Goal: Information Seeking & Learning: Find specific fact

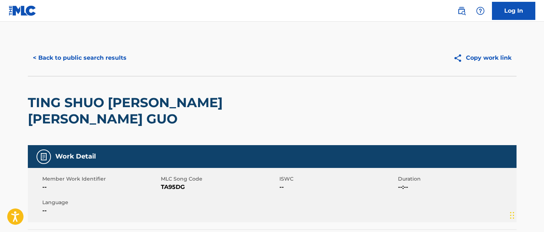
click at [246, 99] on h2 "TING SHUO AI QING HUI LAI GUO" at bounding box center [174, 110] width 293 height 33
click at [116, 58] on button "< Back to public search results" at bounding box center [80, 58] width 104 height 18
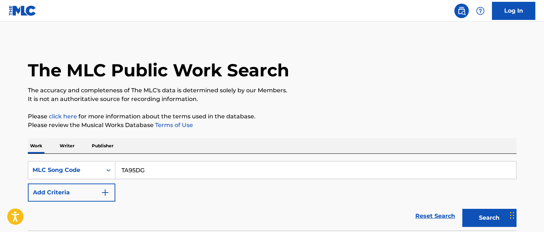
scroll to position [120, 0]
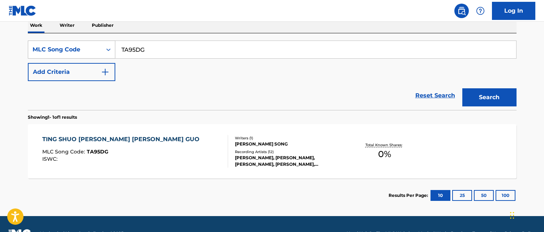
drag, startPoint x: 147, startPoint y: 51, endPoint x: 89, endPoint y: 46, distance: 57.9
click at [89, 46] on div "SearchWithCriteria5e941e56-2794-4f81-a424-0a9dc733c400 MLC Song Code TA95DG" at bounding box center [272, 49] width 488 height 18
paste input "FVAUY2"
type input "FVAUY2"
click at [462, 88] on button "Search" at bounding box center [489, 97] width 54 height 18
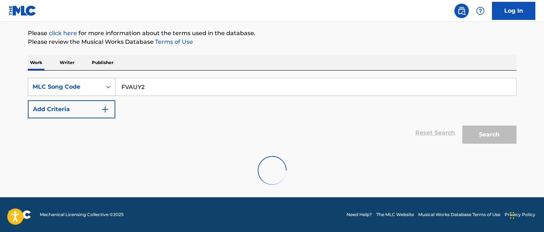
click at [462, 125] on button "Search" at bounding box center [489, 134] width 54 height 18
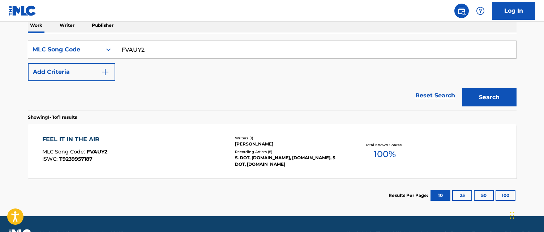
click at [212, 165] on div "FEEL IT IN THE AIR MLC Song Code : FVAUY2 ISWC : T9239957187" at bounding box center [135, 151] width 186 height 33
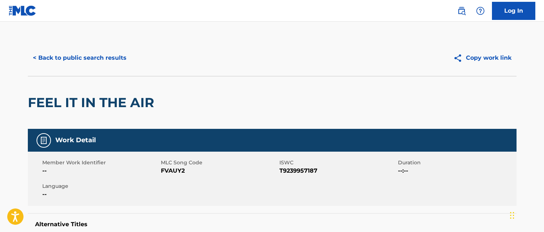
click at [104, 54] on button "< Back to public search results" at bounding box center [80, 58] width 104 height 18
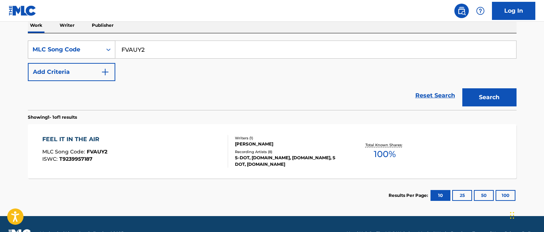
drag, startPoint x: 181, startPoint y: 47, endPoint x: 77, endPoint y: 47, distance: 104.4
click at [77, 47] on div "SearchWithCriteria5e941e56-2794-4f81-a424-0a9dc733c400 MLC Song Code FVAUY2" at bounding box center [272, 49] width 488 height 18
paste input "C9114F"
type input "C9114F"
click at [462, 88] on button "Search" at bounding box center [489, 97] width 54 height 18
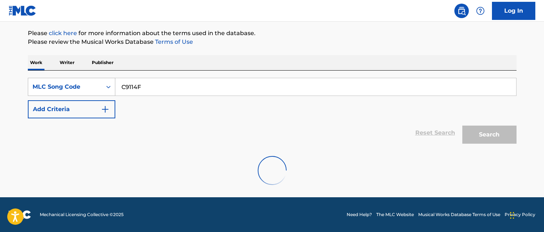
scroll to position [120, 0]
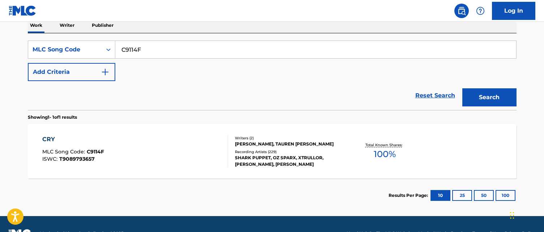
click at [268, 106] on div "Reset Search Search" at bounding box center [272, 95] width 488 height 29
click at [255, 148] on div "Writers ( 2 ) JASON KYLE LEHNING, TAUREN G WELLS Recording Artists ( 229 ) SHAR…" at bounding box center [286, 151] width 116 height 32
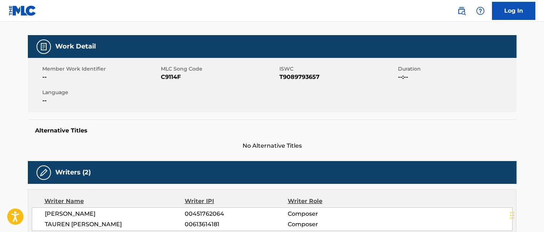
scroll to position [94, 0]
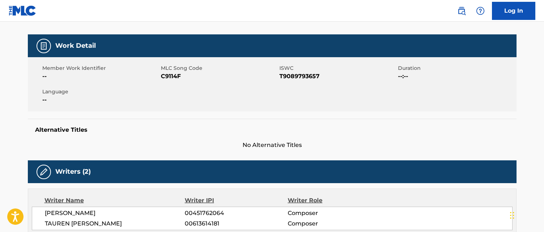
click at [252, 137] on div "Alternative Titles No Alternative Titles" at bounding box center [272, 133] width 488 height 31
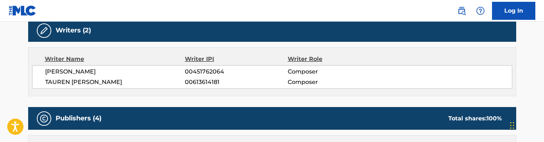
scroll to position [236, 0]
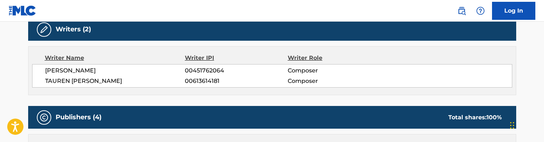
click at [262, 44] on div "Writers (2) Writer Name Writer IPI Writer Role JASON KYLE LEHNING 00451762064 C…" at bounding box center [272, 56] width 488 height 77
click at [272, 42] on div "Writers (2) Writer Name Writer IPI Writer Role JASON KYLE LEHNING 00451762064 C…" at bounding box center [272, 56] width 488 height 77
click at [271, 43] on div "Writers (2) Writer Name Writer IPI Writer Role JASON KYLE LEHNING 00451762064 C…" at bounding box center [272, 56] width 488 height 77
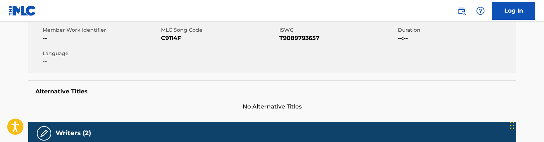
scroll to position [0, 0]
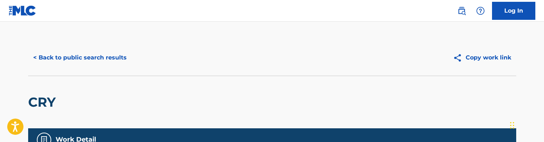
click at [103, 56] on button "< Back to public search results" at bounding box center [80, 58] width 104 height 18
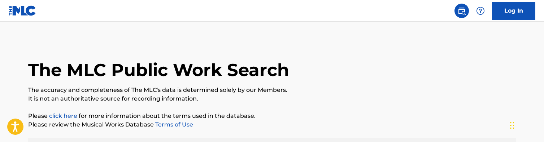
scroll to position [120, 0]
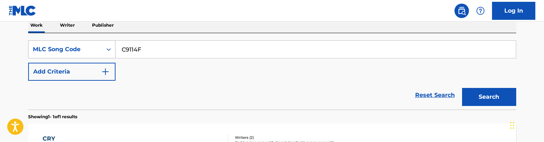
drag, startPoint x: 174, startPoint y: 51, endPoint x: 45, endPoint y: 44, distance: 129.1
click at [45, 44] on div "SearchWithCriteria5e941e56-2794-4f81-a424-0a9dc733c400 MLC Song Code C9114F" at bounding box center [272, 49] width 488 height 18
click at [462, 88] on button "Search" at bounding box center [489, 97] width 54 height 18
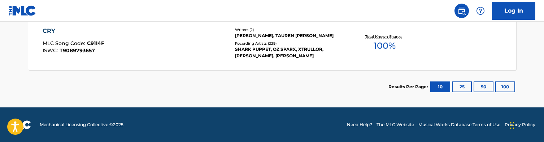
click at [192, 60] on div "CRY MLC Song Code : C9114F ISWC : T9089793657 Writers ( 2 ) JASON KYLE LEHNING,…" at bounding box center [272, 43] width 488 height 54
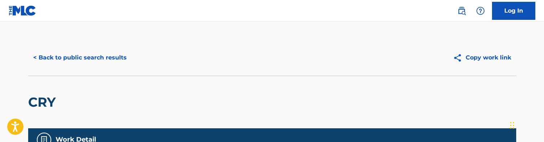
click at [240, 79] on div "CRY" at bounding box center [272, 102] width 488 height 53
click at [101, 55] on button "< Back to public search results" at bounding box center [80, 58] width 104 height 18
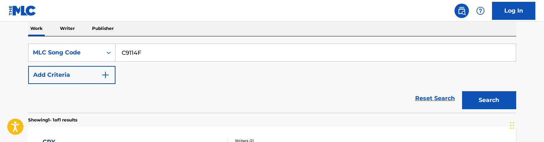
scroll to position [122, 0]
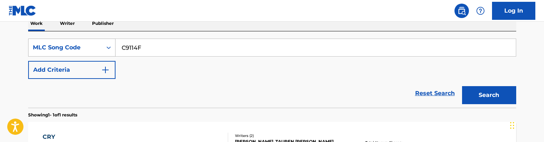
drag, startPoint x: 182, startPoint y: 48, endPoint x: 43, endPoint y: 39, distance: 139.3
click at [43, 39] on div "SearchWithCriteria5e941e56-2794-4f81-a424-0a9dc733c400 MLC Song Code C9114F" at bounding box center [272, 48] width 488 height 18
paste input "B3KE4"
click at [462, 86] on button "Search" at bounding box center [489, 95] width 54 height 18
click at [252, 67] on div "SearchWithCriteria5e941e56-2794-4f81-a424-0a9dc733c400 MLC Song Code CB3KE4 Add…" at bounding box center [272, 59] width 488 height 40
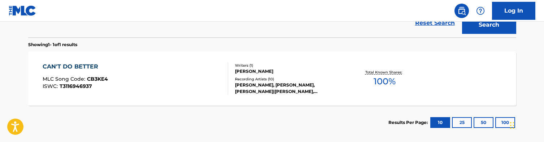
scroll to position [185, 0]
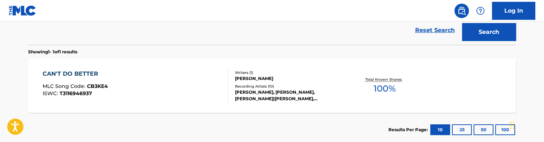
click at [272, 32] on div "Reset Search Search" at bounding box center [272, 30] width 488 height 29
click at [268, 45] on section "Showing 1 - 1 of 1 results" at bounding box center [272, 50] width 488 height 10
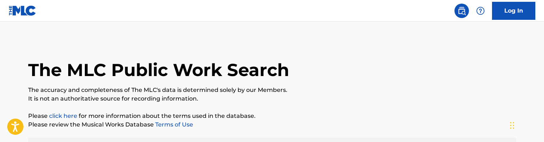
click at [260, 41] on div "The MLC Public Work Search" at bounding box center [272, 66] width 488 height 53
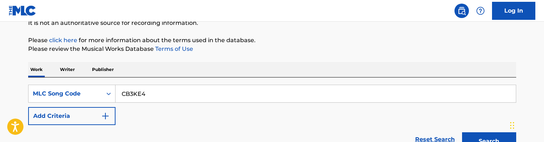
scroll to position [79, 0]
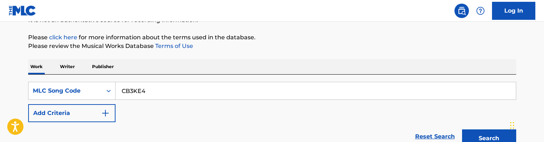
click at [178, 92] on input "CB3KE4" at bounding box center [316, 90] width 401 height 17
click at [462, 130] on button "Search" at bounding box center [489, 139] width 54 height 18
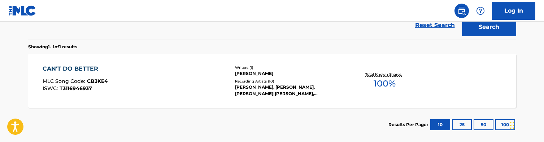
scroll to position [191, 0]
click at [268, 41] on section "Showing 1 - 1 of 1 results" at bounding box center [272, 44] width 488 height 10
click at [254, 38] on div "Reset Search Search" at bounding box center [272, 24] width 488 height 29
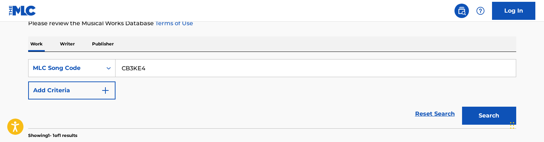
scroll to position [112, 0]
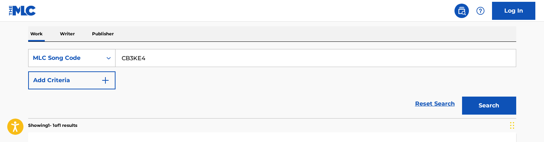
drag, startPoint x: 150, startPoint y: 58, endPoint x: 79, endPoint y: 58, distance: 70.1
click at [79, 58] on div "SearchWithCriteria5e941e56-2794-4f81-a424-0a9dc733c400 MLC Song Code CB3KE4" at bounding box center [272, 58] width 488 height 18
paste input "GA4OA5"
click at [462, 97] on button "Search" at bounding box center [489, 106] width 54 height 18
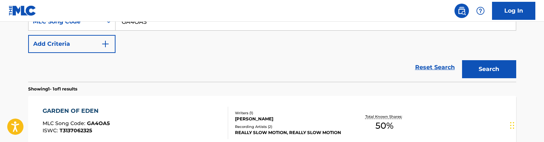
scroll to position [148, 0]
drag, startPoint x: 164, startPoint y: 27, endPoint x: 86, endPoint y: 23, distance: 78.1
click at [86, 23] on div "SearchWithCriteria5e941e56-2794-4f81-a424-0a9dc733c400 MLC Song Code GA4OA5" at bounding box center [272, 21] width 488 height 18
paste input "IG35AZ"
click at [462, 60] on button "Search" at bounding box center [489, 69] width 54 height 18
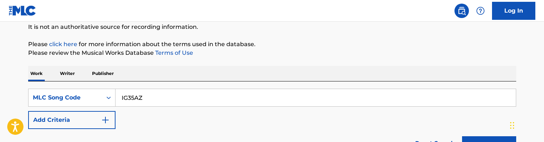
scroll to position [83, 0]
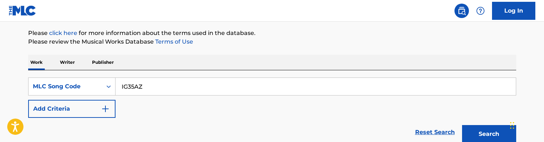
drag, startPoint x: 187, startPoint y: 91, endPoint x: -1, endPoint y: 77, distance: 188.3
paste input "9470B"
click at [462, 125] on button "Search" at bounding box center [489, 134] width 54 height 18
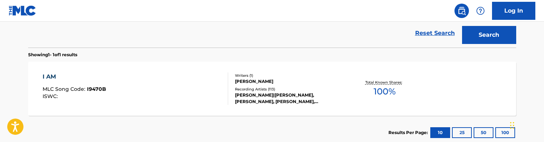
scroll to position [184, 0]
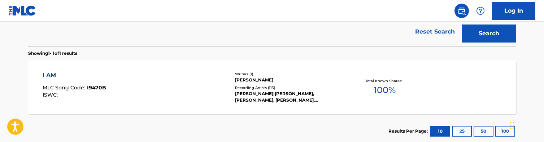
click at [252, 46] on div "Reset Search Search" at bounding box center [272, 31] width 488 height 29
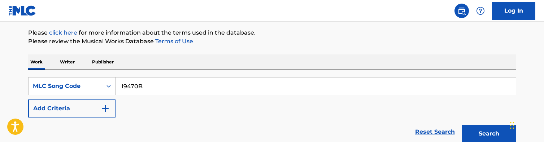
scroll to position [84, 0]
drag, startPoint x: 219, startPoint y: 88, endPoint x: 41, endPoint y: 84, distance: 177.7
click at [41, 84] on div "SearchWithCriteria5e941e56-2794-4f81-a424-0a9dc733c400 MLC Song Code I9470B" at bounding box center [272, 86] width 488 height 18
paste input "F3761O"
click at [462, 125] on button "Search" at bounding box center [489, 134] width 54 height 18
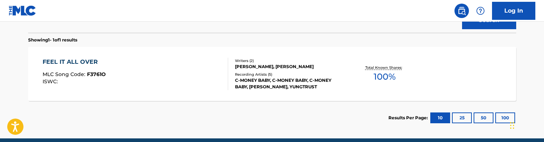
scroll to position [198, 0]
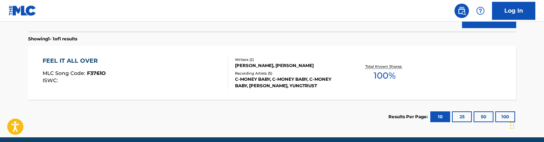
click at [243, 36] on section "Showing 1 - 1 of 1 results" at bounding box center [272, 37] width 488 height 10
click at [246, 28] on div "Reset Search Search" at bounding box center [272, 17] width 488 height 29
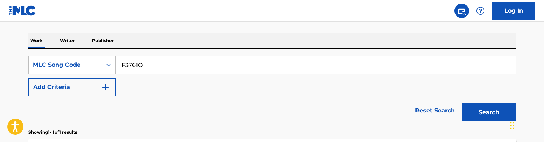
scroll to position [105, 0]
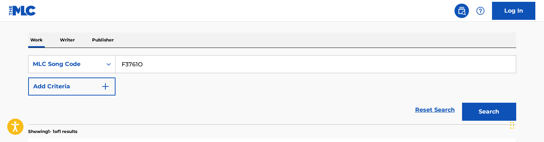
drag, startPoint x: 194, startPoint y: 59, endPoint x: 241, endPoint y: 91, distance: 56.9
click at [241, 91] on div "SearchWithCriteria5e941e56-2794-4f81-a424-0a9dc733c400 MLC Song Code F3761O Add…" at bounding box center [272, 75] width 488 height 40
paste input "KF1IOV"
type input "KF1IOV"
click at [462, 103] on button "Search" at bounding box center [489, 112] width 54 height 18
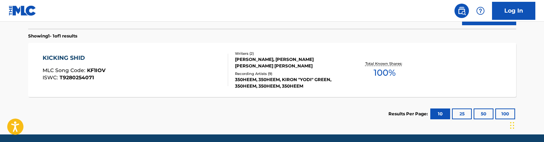
scroll to position [208, 0]
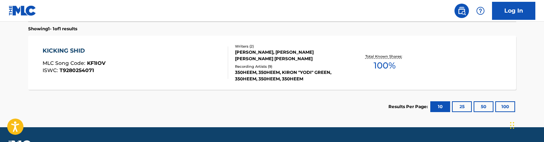
click at [250, 73] on div "350HEEM, 350HEEM, KIRON "YODI" GREEN, 350HEEM, 350HEEM, 350HEEM" at bounding box center [289, 75] width 109 height 13
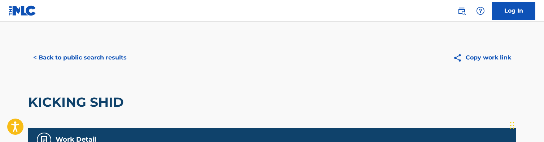
click at [90, 50] on button "< Back to public search results" at bounding box center [80, 58] width 104 height 18
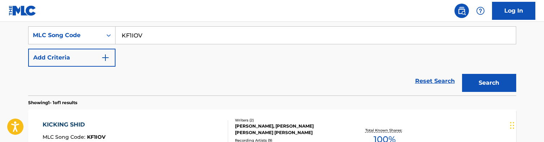
scroll to position [131, 0]
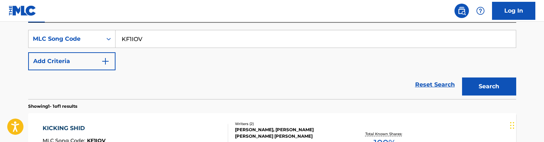
drag, startPoint x: 155, startPoint y: 40, endPoint x: 35, endPoint y: 12, distance: 123.4
click at [35, 12] on div "Log In The MLC Public Work Search The accuracy and completeness of The MLC's da…" at bounding box center [272, 54] width 544 height 371
paste input "F3640F"
click at [462, 78] on button "Search" at bounding box center [489, 87] width 54 height 18
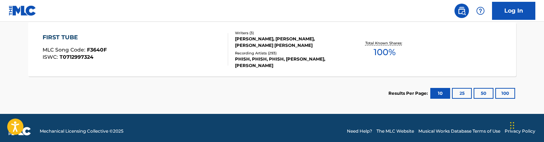
scroll to position [228, 0]
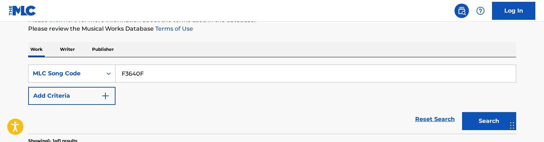
scroll to position [87, 0]
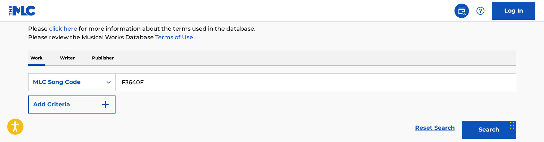
click at [175, 77] on input "F3640F" at bounding box center [316, 82] width 401 height 17
paste input "MV6GAJ"
click at [462, 121] on button "Search" at bounding box center [489, 130] width 54 height 18
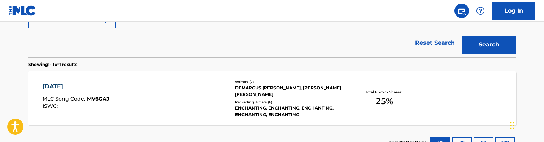
scroll to position [173, 0]
click at [265, 48] on div "Reset Search Search" at bounding box center [272, 42] width 488 height 29
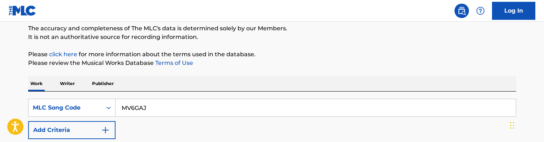
scroll to position [58, 0]
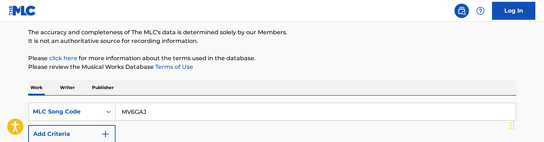
click at [199, 112] on input "MV6GAJ" at bounding box center [316, 111] width 401 height 17
paste input "F53245"
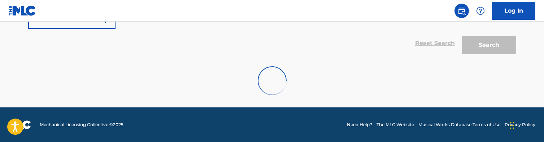
scroll to position [173, 0]
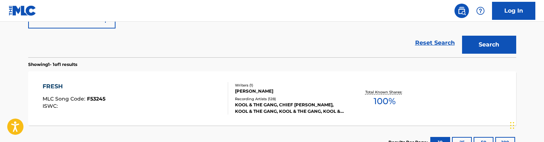
click at [241, 54] on div "Reset Search Search" at bounding box center [272, 43] width 488 height 29
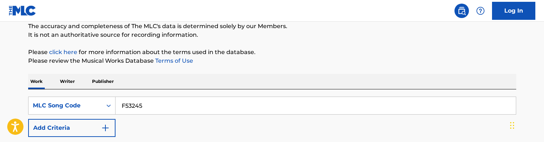
scroll to position [49, 0]
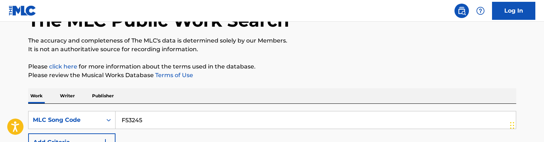
drag, startPoint x: 157, startPoint y: 121, endPoint x: 27, endPoint y: 120, distance: 130.0
click at [27, 120] on div "The MLC Public Work Search The accuracy and completeness of The MLC's data is d…" at bounding box center [273, 136] width 506 height 293
paste input "WB4LVC"
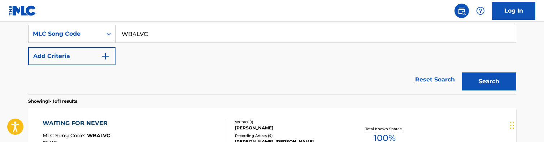
scroll to position [137, 0]
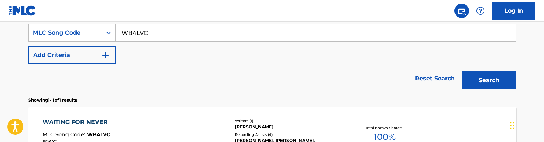
click at [255, 96] on section "Showing 1 - 1 of 1 results" at bounding box center [272, 98] width 488 height 10
click at [236, 86] on div "Reset Search Search" at bounding box center [272, 78] width 488 height 29
click at [270, 87] on div "Reset Search Search" at bounding box center [272, 78] width 488 height 29
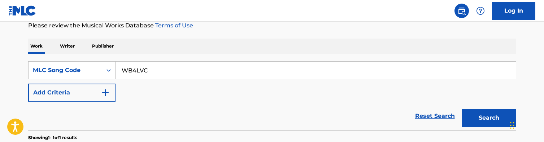
scroll to position [100, 0]
drag, startPoint x: 233, startPoint y: 69, endPoint x: 29, endPoint y: 69, distance: 204.1
click at [29, 69] on div "SearchWithCriteria5e941e56-2794-4f81-a424-0a9dc733c400 MLC Song Code WB4LVC" at bounding box center [272, 70] width 488 height 18
paste input "GV829O"
click at [462, 109] on button "Search" at bounding box center [489, 118] width 54 height 18
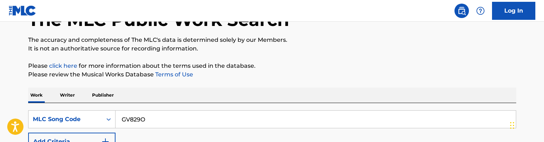
scroll to position [60, 0]
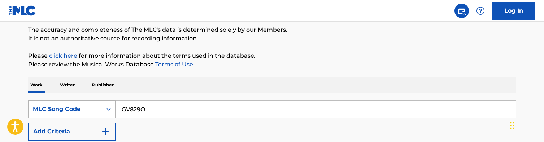
drag, startPoint x: 165, startPoint y: 109, endPoint x: 70, endPoint y: 103, distance: 94.4
click at [70, 103] on div "SearchWithCriteria5e941e56-2794-4f81-a424-0a9dc733c400 MLC Song Code GV829O" at bounding box center [272, 109] width 488 height 18
paste input "EB0NT8"
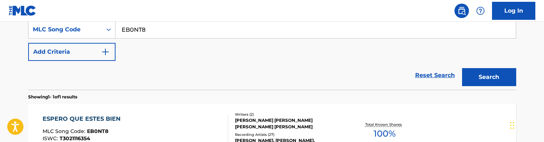
scroll to position [141, 0]
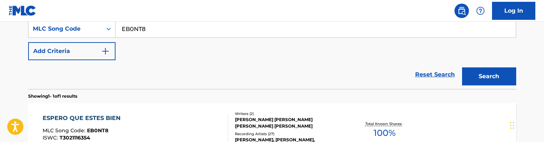
drag, startPoint x: 166, startPoint y: 29, endPoint x: 73, endPoint y: 18, distance: 93.8
click at [73, 18] on div "Log In The MLC Public Work Search The accuracy and completeness of The MLC's da…" at bounding box center [272, 44] width 544 height 371
paste input "F61586"
type input "F61586"
click at [462, 68] on button "Search" at bounding box center [489, 77] width 54 height 18
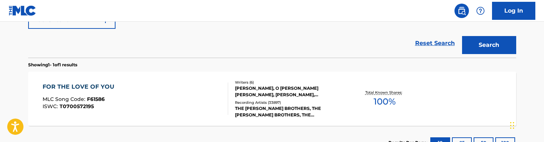
scroll to position [172, 0]
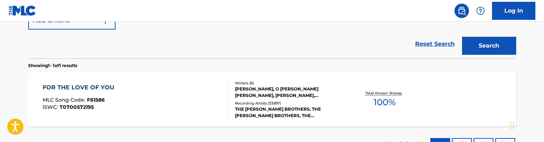
click at [252, 57] on div "Reset Search Search" at bounding box center [272, 44] width 488 height 29
click at [259, 96] on div "MARVIN ISLEY, O KELLY JR ISLEY, ERNEST ISLEY, CHRISTOPHER HOWARD JASPER, RUDOLP…" at bounding box center [289, 92] width 109 height 13
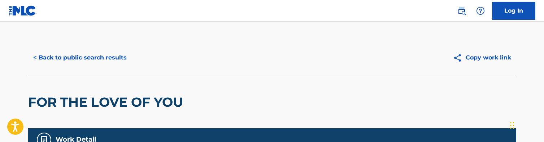
click at [115, 55] on button "< Back to public search results" at bounding box center [80, 58] width 104 height 18
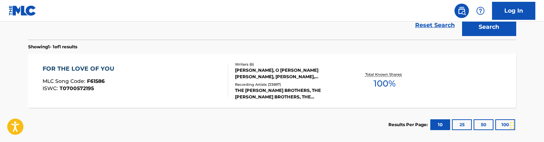
scroll to position [79, 0]
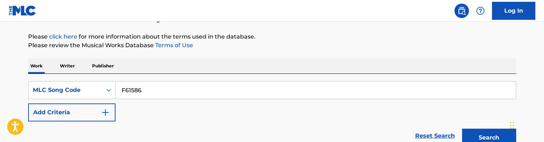
drag, startPoint x: 196, startPoint y: 89, endPoint x: 4, endPoint y: 83, distance: 191.5
click at [4, 83] on main "The MLC Public Work Search The accuracy and completeness of The MLC's data is d…" at bounding box center [272, 99] width 544 height 314
paste input "L46345"
click at [462, 129] on button "Search" at bounding box center [489, 138] width 54 height 18
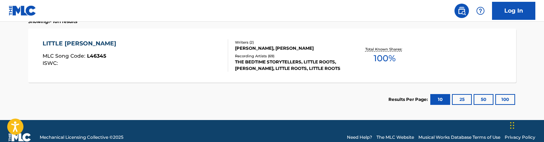
scroll to position [217, 0]
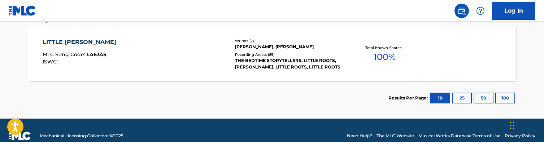
click at [266, 113] on section "Results Per Page: 10 25 50 100" at bounding box center [272, 98] width 488 height 34
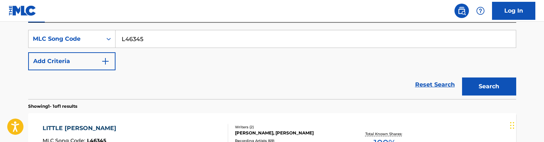
scroll to position [134, 0]
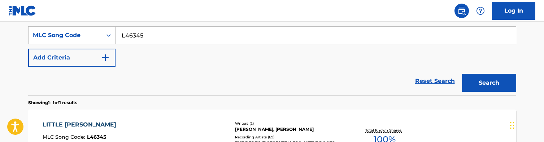
drag, startPoint x: 163, startPoint y: 30, endPoint x: 248, endPoint y: 50, distance: 87.9
click at [248, 50] on div "SearchWithCriteria5e941e56-2794-4f81-a424-0a9dc733c400 MLC Song Code L46345 Add…" at bounding box center [272, 46] width 488 height 40
paste input "N5124P"
click at [462, 74] on button "Search" at bounding box center [489, 83] width 54 height 18
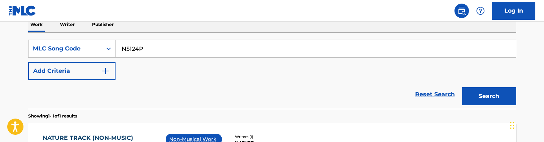
scroll to position [121, 0]
click at [200, 46] on input "N5124P" at bounding box center [316, 48] width 401 height 17
paste input "BA3GMJ"
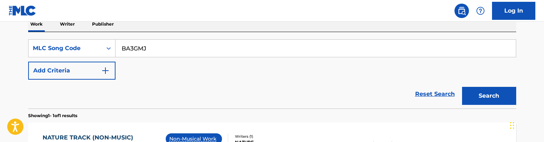
click at [462, 87] on button "Search" at bounding box center [489, 96] width 54 height 18
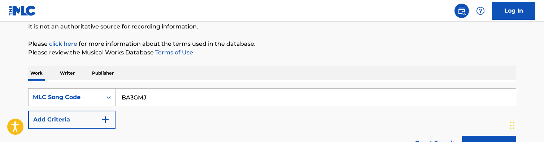
scroll to position [84, 0]
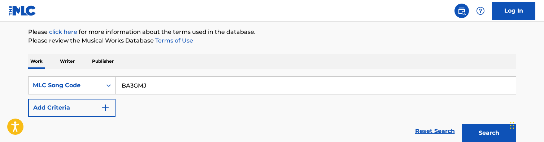
click at [212, 96] on div "SearchWithCriteria5e941e56-2794-4f81-a424-0a9dc733c400 MLC Song Code BA3GMJ Add…" at bounding box center [272, 97] width 488 height 40
click at [212, 92] on input "BA3GMJ" at bounding box center [316, 85] width 401 height 17
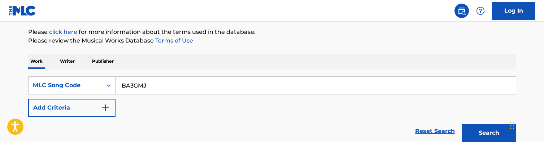
paste input "I9792V"
click at [462, 124] on button "Search" at bounding box center [489, 133] width 54 height 18
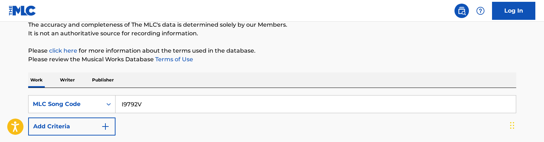
scroll to position [70, 0]
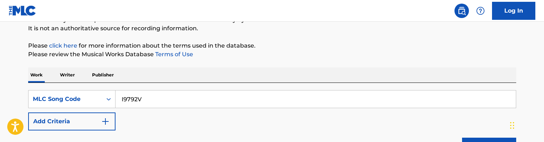
click at [199, 98] on input "I9792V" at bounding box center [316, 99] width 401 height 17
paste input "WB4N82"
type input "WB4N82"
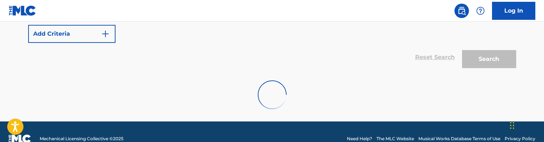
scroll to position [161, 0]
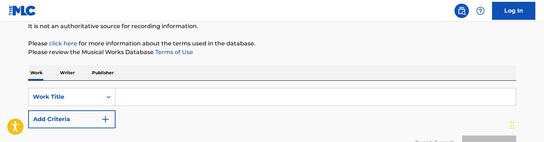
scroll to position [76, 0]
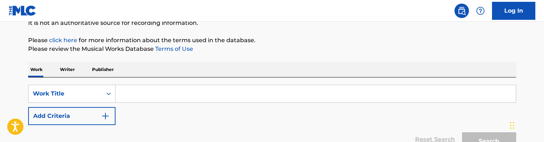
click at [160, 92] on input "Search Form" at bounding box center [316, 93] width 401 height 17
paste input "Espero Que Si"
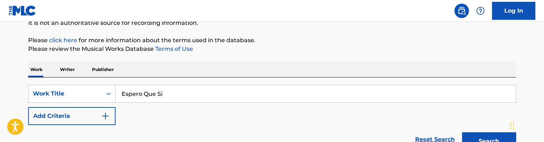
type input "Espero Que Si"
click at [100, 119] on button "Add Criteria" at bounding box center [71, 116] width 87 height 18
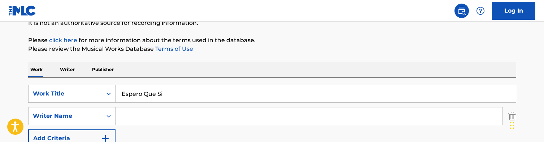
click at [170, 111] on input "Search Form" at bounding box center [309, 116] width 387 height 17
paste input "[PERSON_NAME] NavaTlaloc [PERSON_NAME]"
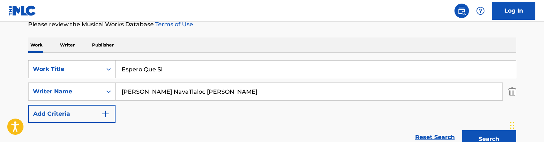
scroll to position [108, 0]
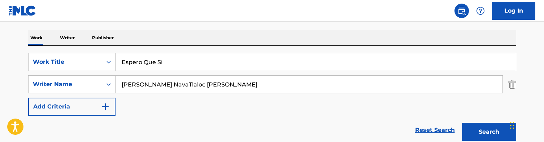
drag, startPoint x: 208, startPoint y: 83, endPoint x: 280, endPoint y: 86, distance: 71.6
click at [280, 86] on input "[PERSON_NAME] NavaTlaloc [PERSON_NAME]" at bounding box center [309, 84] width 387 height 17
click at [462, 123] on button "Search" at bounding box center [489, 132] width 54 height 18
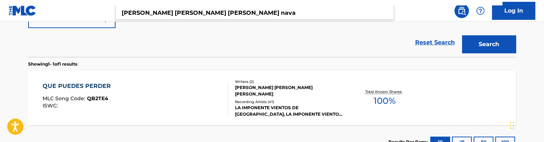
scroll to position [199, 0]
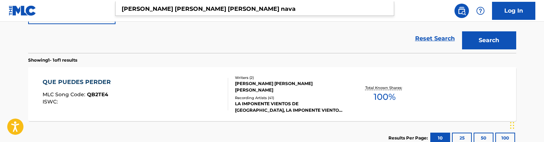
click at [244, 49] on div "Reset Search Search" at bounding box center [272, 38] width 488 height 29
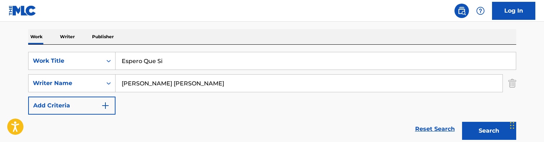
scroll to position [105, 0]
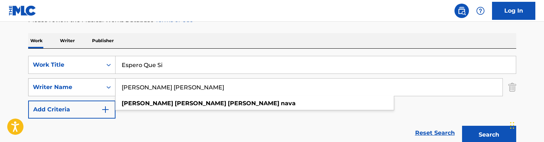
drag, startPoint x: 224, startPoint y: 89, endPoint x: 30, endPoint y: 88, distance: 194.3
click at [30, 88] on div "SearchWithCriteriaa5bb3a1b-9c72-4a3c-afba-93f51b5cdcbe Writer Name [PERSON_NAME…" at bounding box center [272, 87] width 488 height 18
paste input "[PERSON_NAME]"
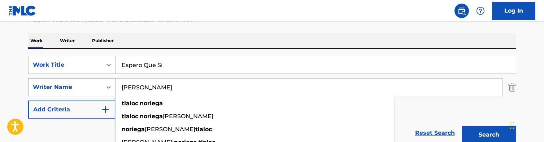
type input "[PERSON_NAME]"
click at [462, 126] on button "Search" at bounding box center [489, 135] width 54 height 18
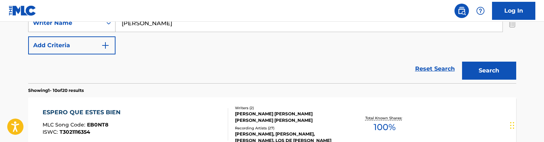
scroll to position [172, 0]
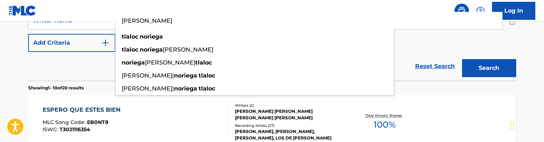
click at [101, 77] on div "Reset Search Search" at bounding box center [272, 66] width 488 height 29
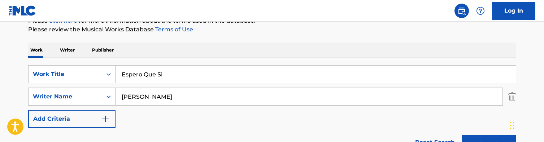
scroll to position [85, 0]
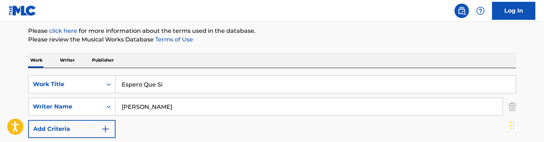
drag, startPoint x: 183, startPoint y: 85, endPoint x: 14, endPoint y: 79, distance: 168.8
paste input "Here for You"
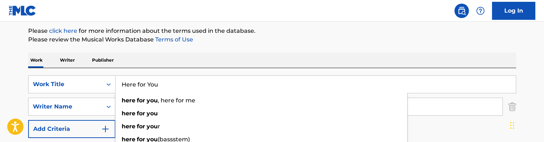
type input "Here for You"
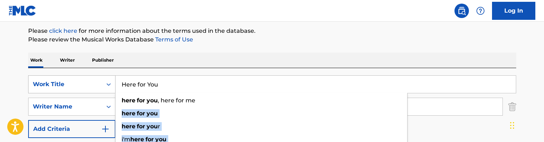
click at [36, 90] on div "SearchWithCriteria9d264779-638d-401b-a49d-1728cdb033cf Work Title Here for You …" at bounding box center [272, 84] width 488 height 18
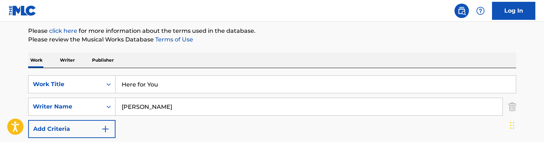
click at [148, 39] on p "Please review the Musical Works Database Terms of Use" at bounding box center [272, 39] width 488 height 9
drag, startPoint x: 178, startPoint y: 108, endPoint x: -1, endPoint y: 62, distance: 184.5
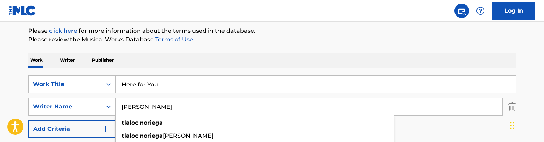
paste input "[PERSON_NAME]"
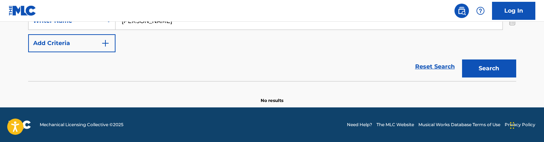
click at [462, 60] on button "Search" at bounding box center [489, 69] width 54 height 18
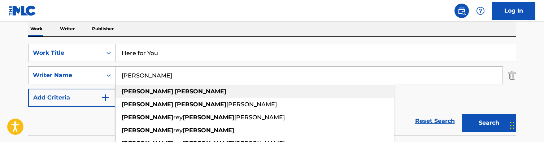
scroll to position [117, 0]
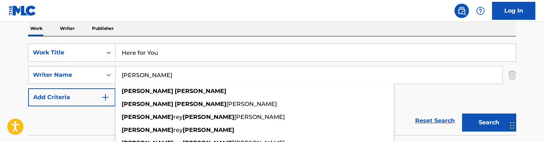
drag, startPoint x: 129, startPoint y: 74, endPoint x: 57, endPoint y: 68, distance: 72.1
click at [57, 68] on div "SearchWithCriteriaa5bb3a1b-9c72-4a3c-afba-93f51b5cdcbe Writer Name [PERSON_NAME…" at bounding box center [272, 75] width 488 height 18
paste input "[PERSON_NAME]"
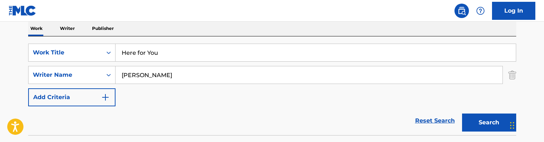
type input "[PERSON_NAME]"
drag, startPoint x: 183, startPoint y: 54, endPoint x: 39, endPoint y: 40, distance: 144.0
click at [39, 40] on div "SearchWithCriteria9d264779-638d-401b-a49d-1728cdb033cf Work Title Here for You …" at bounding box center [272, 85] width 488 height 99
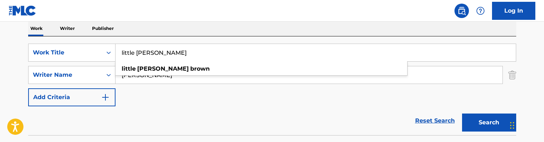
type input "little [PERSON_NAME]"
click at [462, 114] on button "Search" at bounding box center [489, 123] width 54 height 18
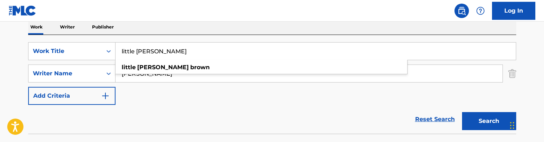
scroll to position [101, 0]
